Goal: Find specific page/section: Find specific page/section

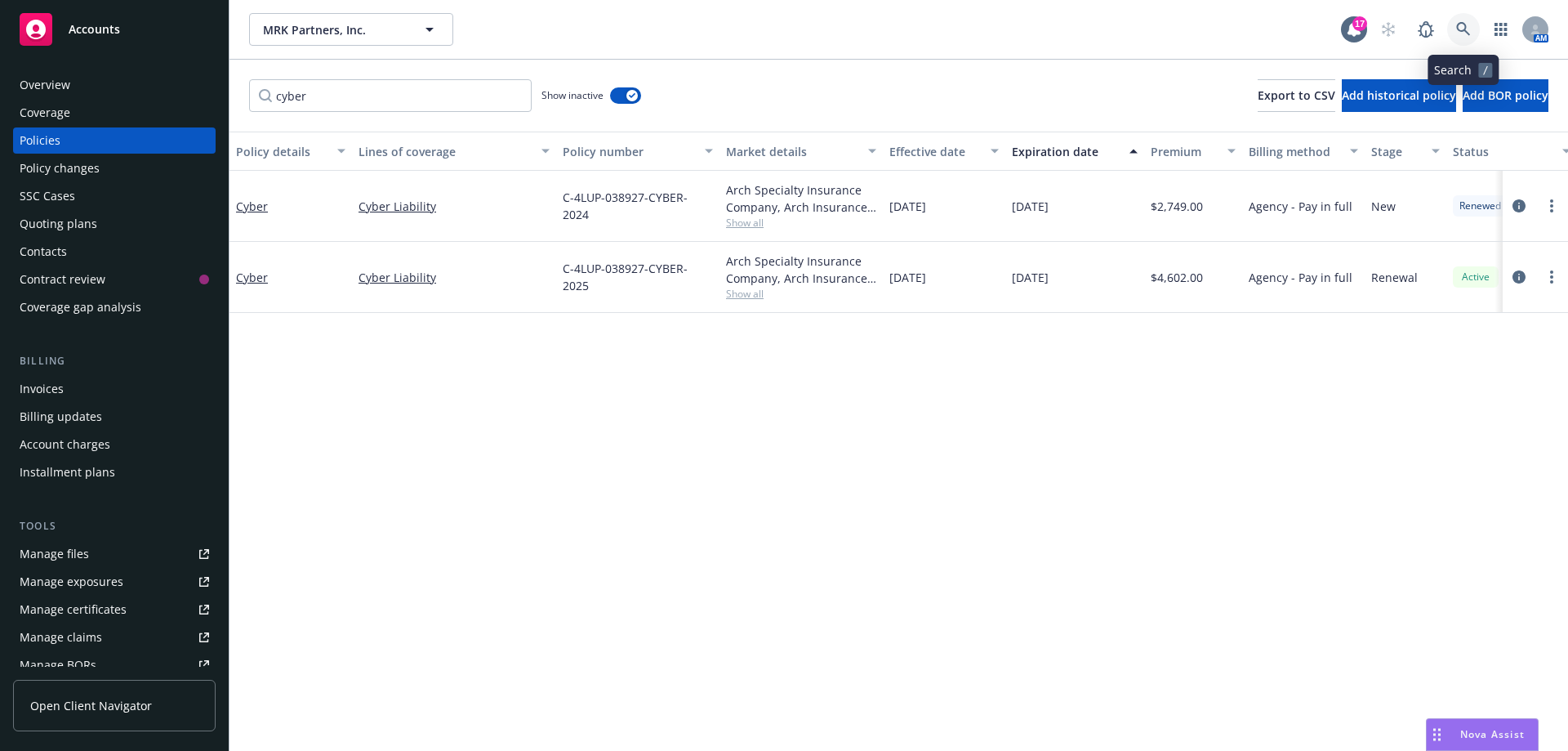
click at [1462, 25] on icon at bounding box center [1464, 29] width 15 height 15
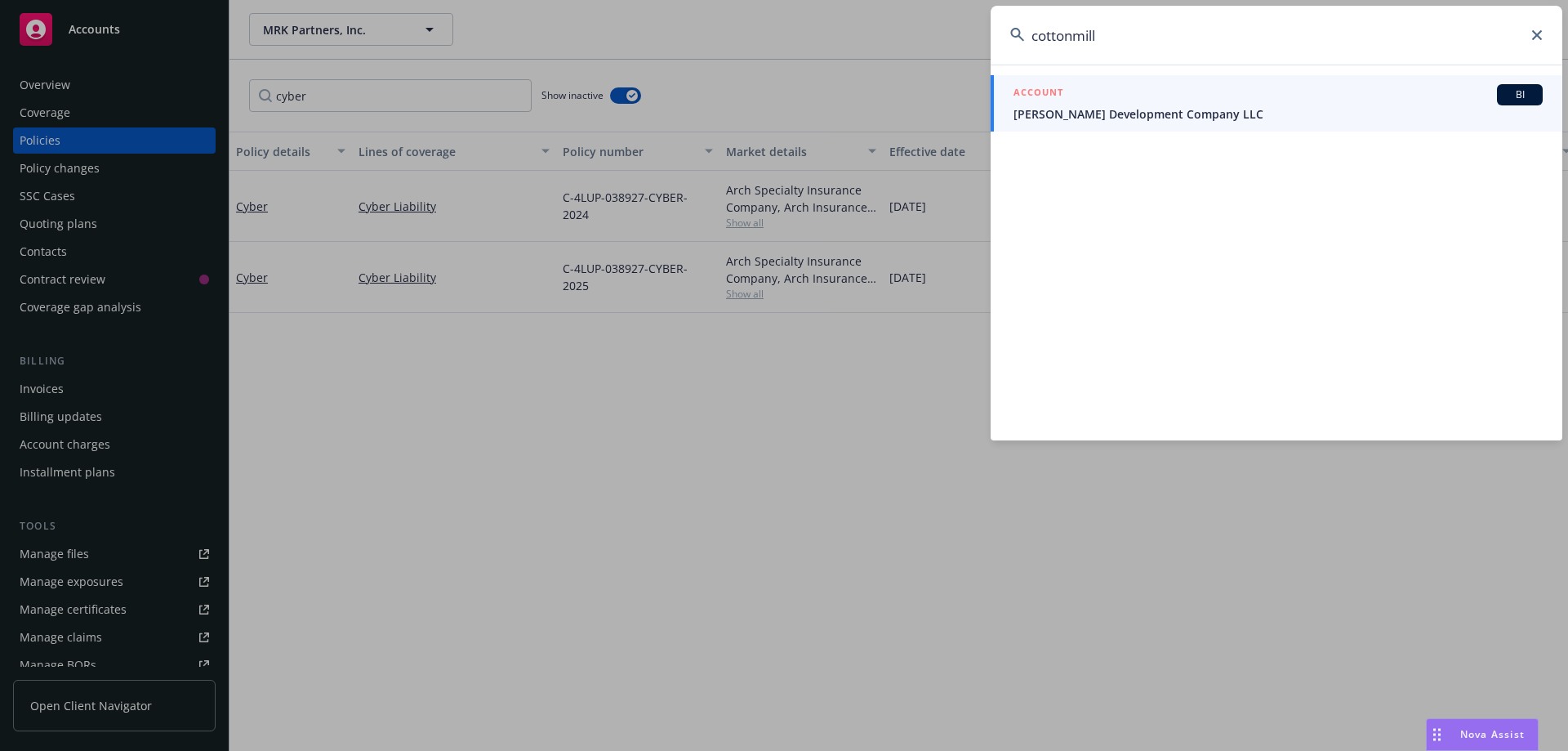
type input "cottonmill"
click at [1100, 114] on span "[PERSON_NAME] Development Company LLC" at bounding box center [1278, 114] width 529 height 17
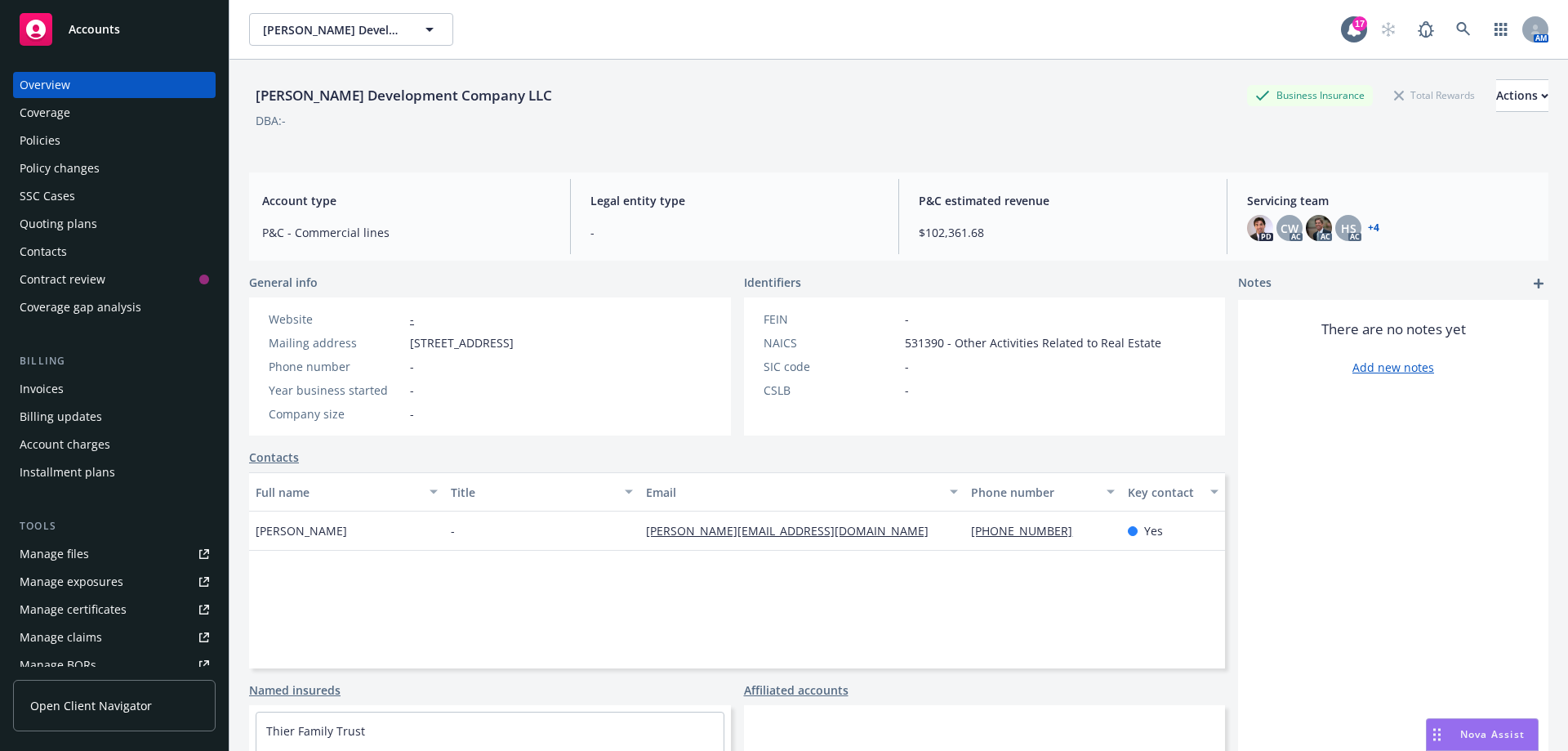
click at [63, 131] on div "Policies" at bounding box center [114, 140] width 189 height 27
